Goal: Task Accomplishment & Management: Complete application form

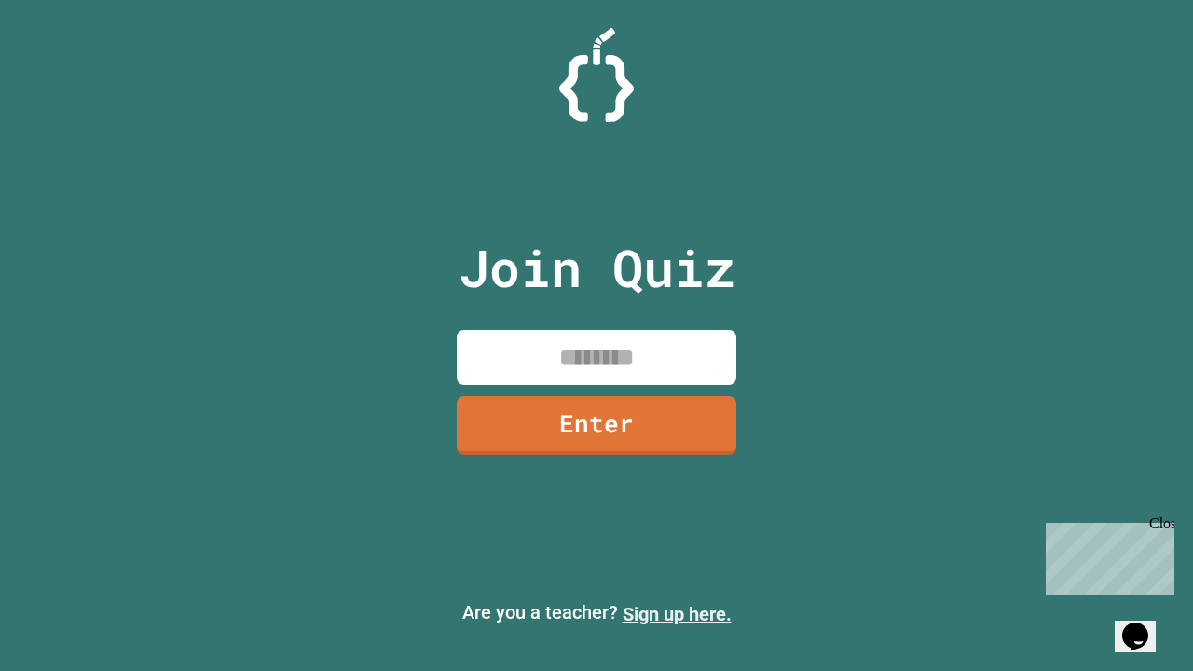
click at [677, 614] on link "Sign up here." at bounding box center [677, 614] width 109 height 22
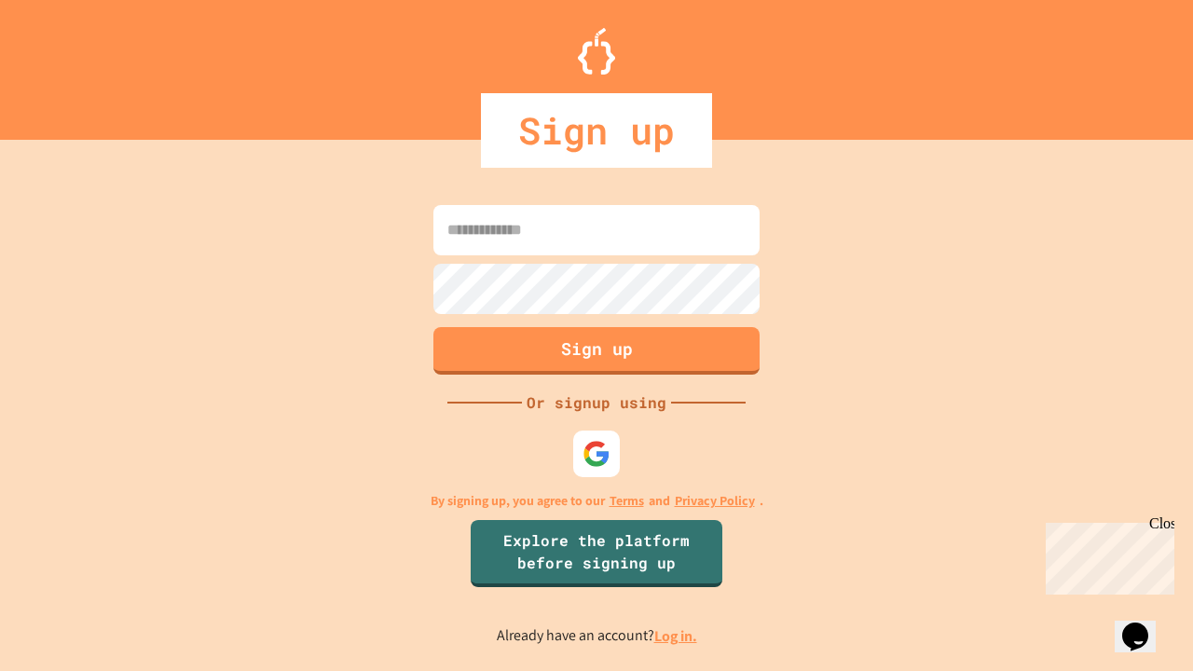
click at [677, 636] on link "Log in." at bounding box center [675, 636] width 43 height 20
